Goal: Information Seeking & Learning: Learn about a topic

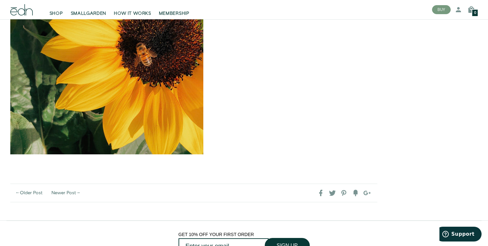
scroll to position [1491, 0]
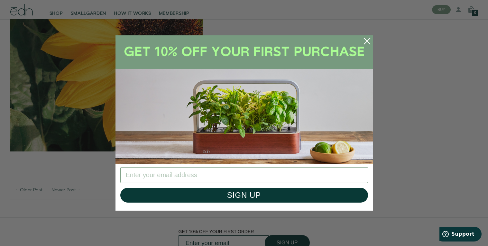
click at [367, 44] on circle "Close dialog" at bounding box center [367, 41] width 14 height 14
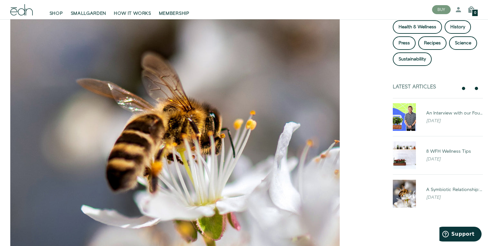
scroll to position [0, 0]
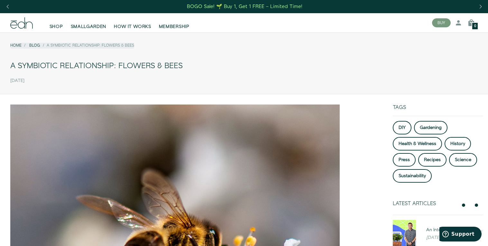
click at [29, 46] on link "Blog" at bounding box center [34, 45] width 11 height 5
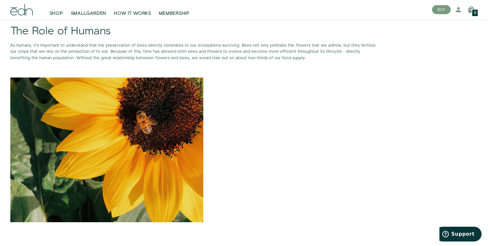
scroll to position [1418, 0]
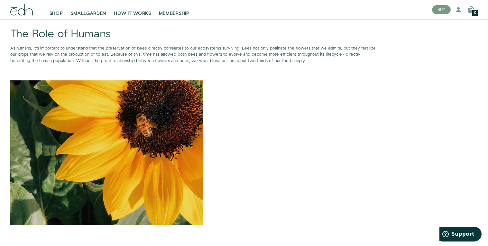
click at [14, 12] on icon at bounding box center [13, 11] width 7 height 7
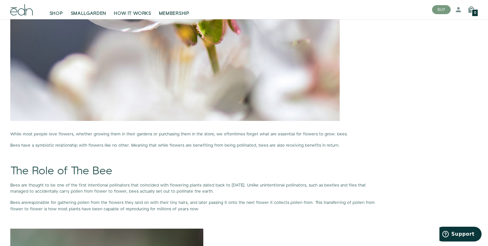
scroll to position [0, 0]
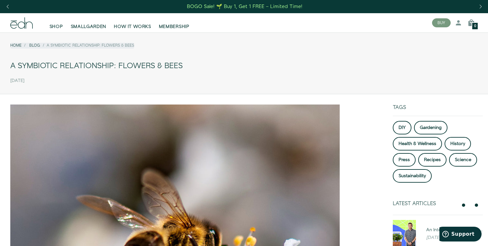
drag, startPoint x: 183, startPoint y: 67, endPoint x: 133, endPoint y: 41, distance: 55.9
click at [133, 41] on div "Home Blog A Symbiotic Relationship: Flowers & Bees A Symbiotic Relationship: Fl…" at bounding box center [244, 62] width 488 height 49
